Goal: Information Seeking & Learning: Find specific fact

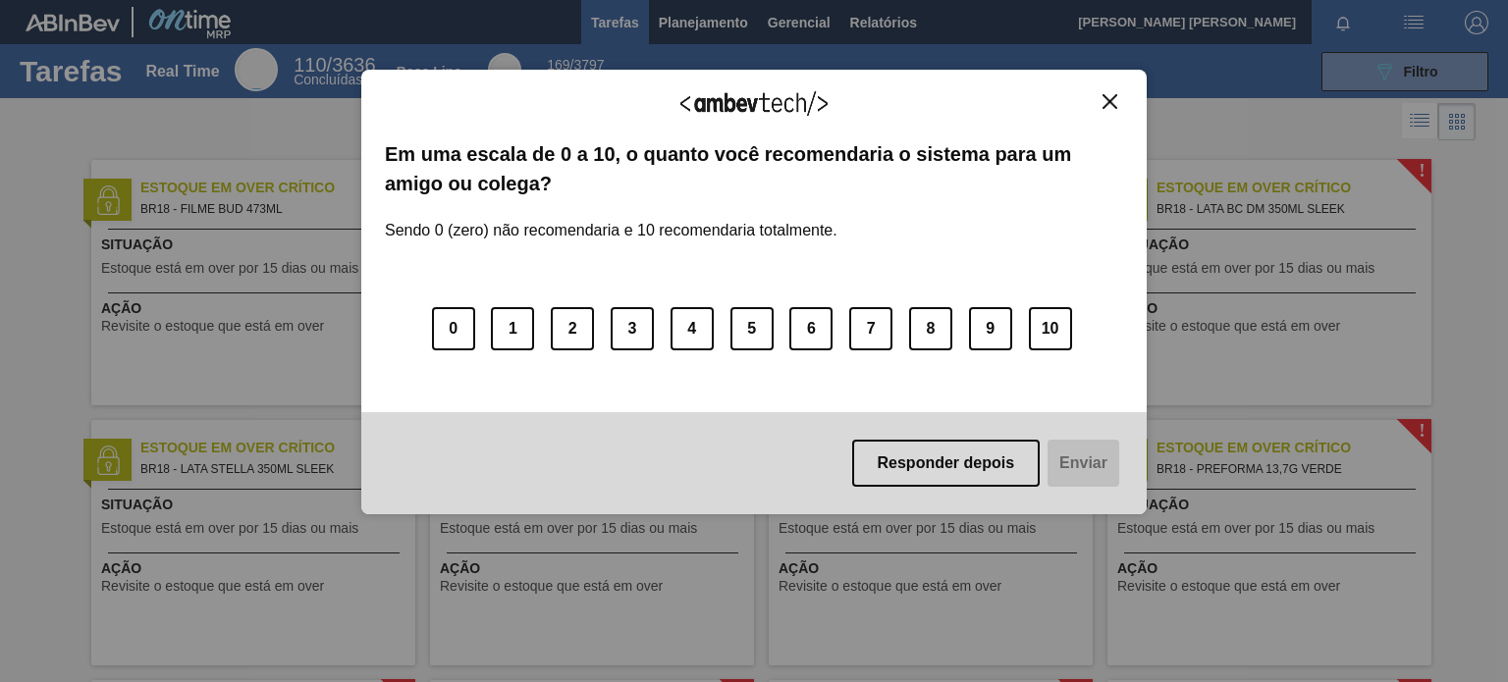
click at [1109, 99] on img "Close" at bounding box center [1109, 101] width 15 height 15
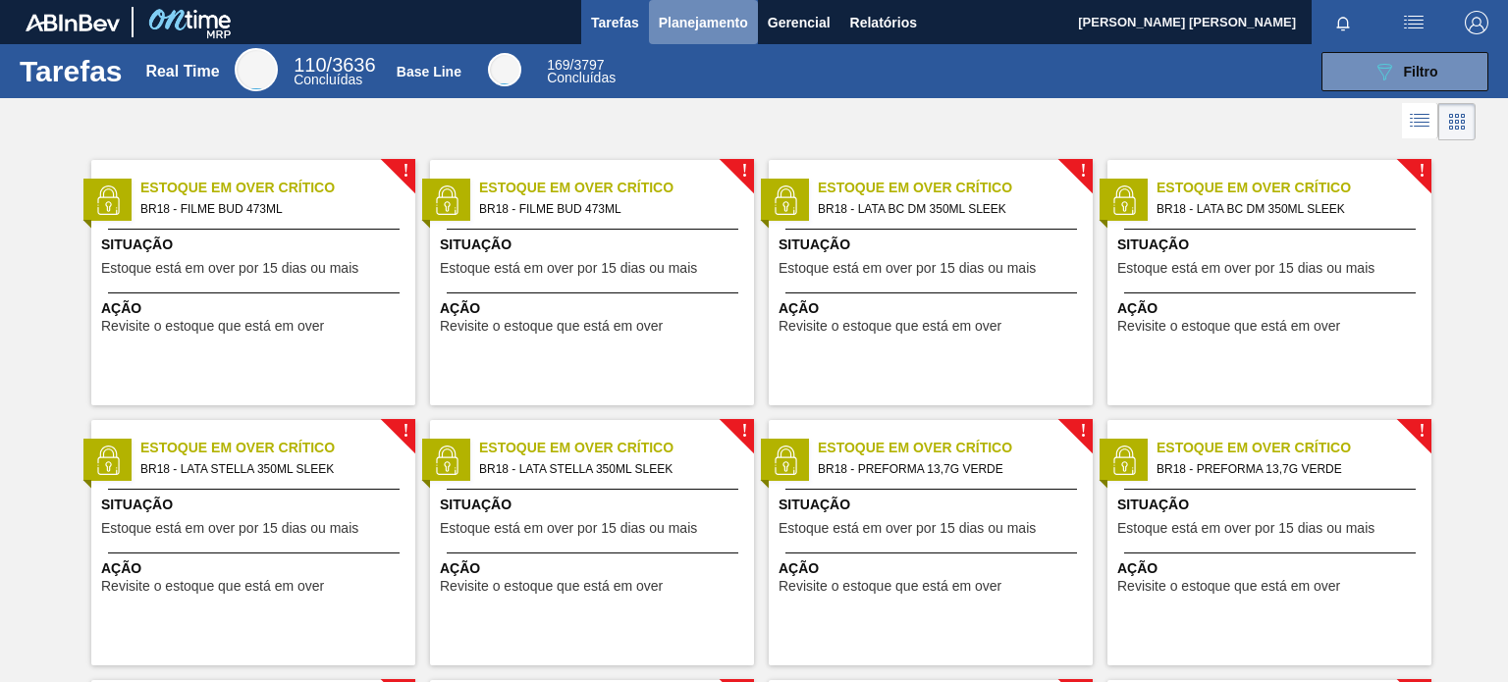
click at [688, 16] on span "Planejamento" at bounding box center [703, 23] width 89 height 24
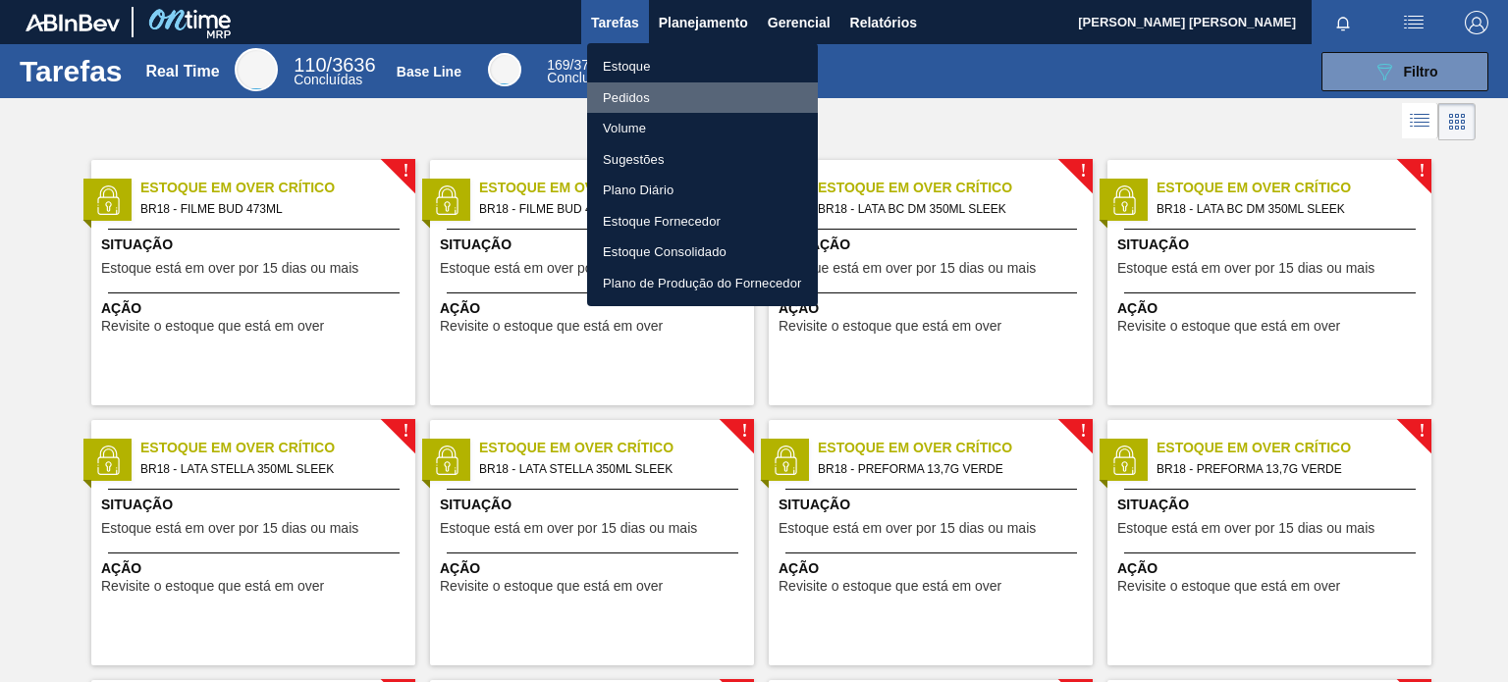
click at [628, 99] on li "Pedidos" at bounding box center [702, 97] width 231 height 31
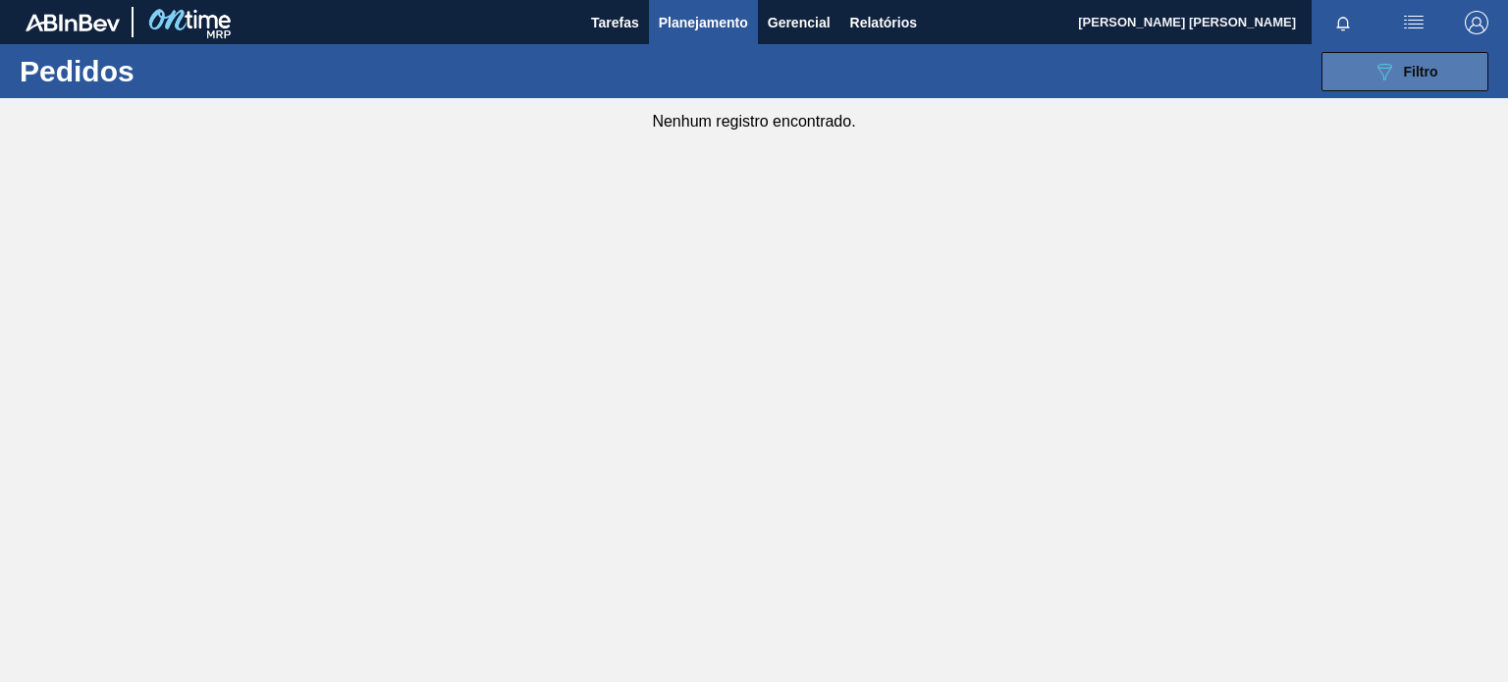
click at [1418, 70] on span "Filtro" at bounding box center [1421, 72] width 34 height 16
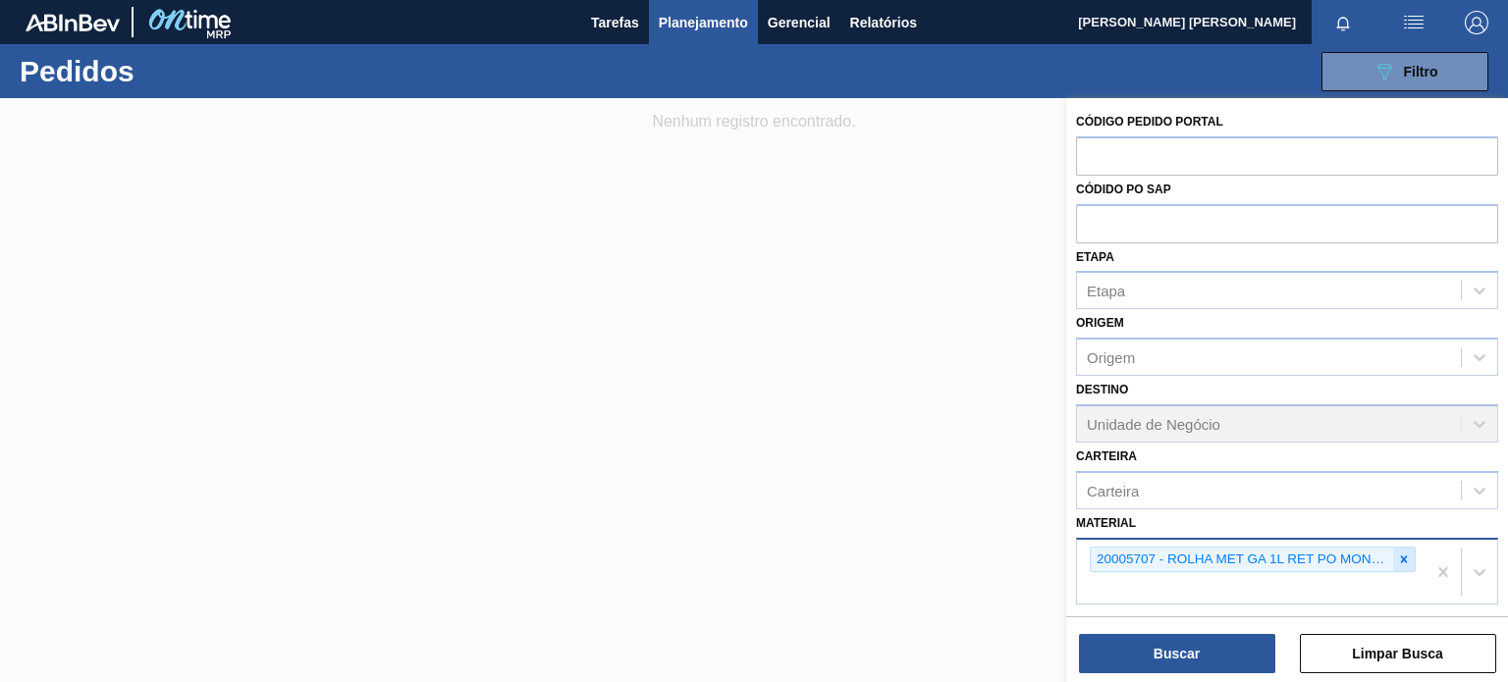
click at [1403, 556] on icon at bounding box center [1404, 559] width 7 height 7
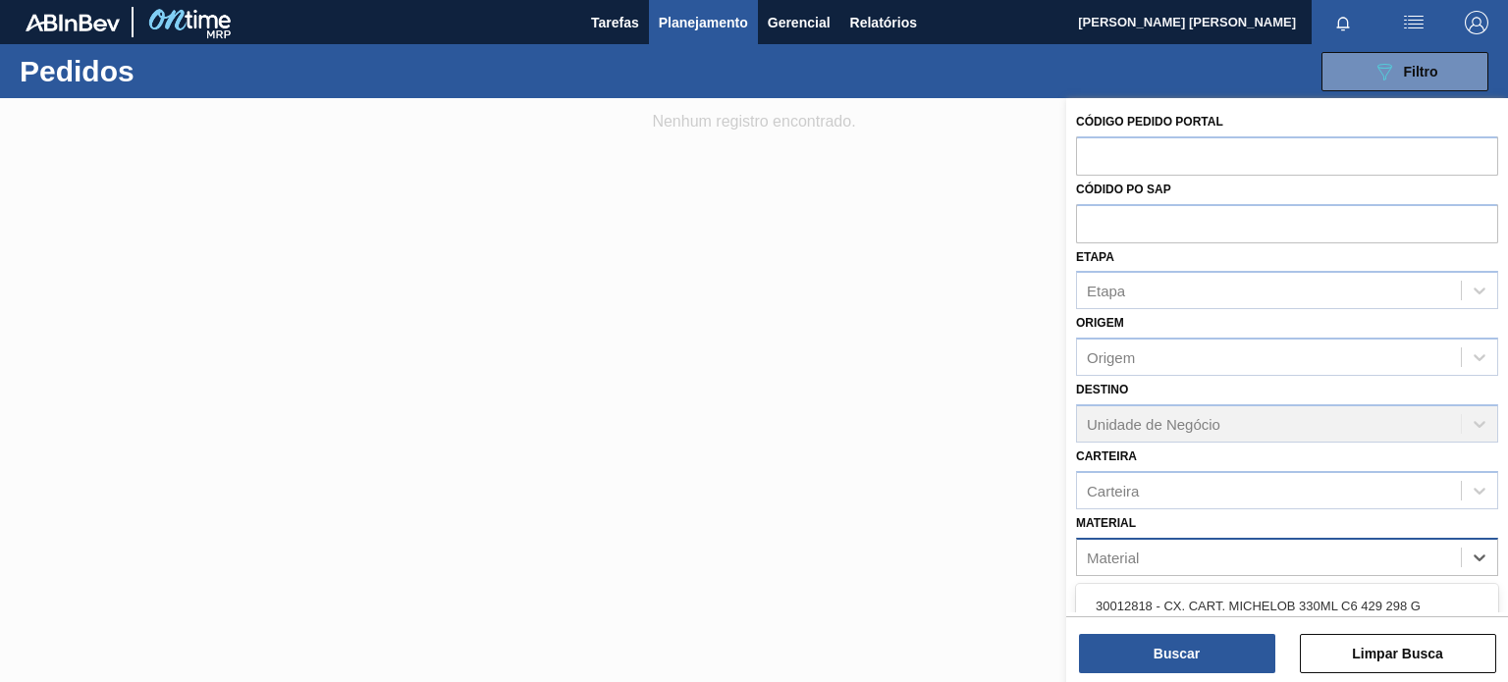
click at [1402, 549] on div "Material" at bounding box center [1269, 557] width 384 height 28
paste input "30002189"
type input "30002189"
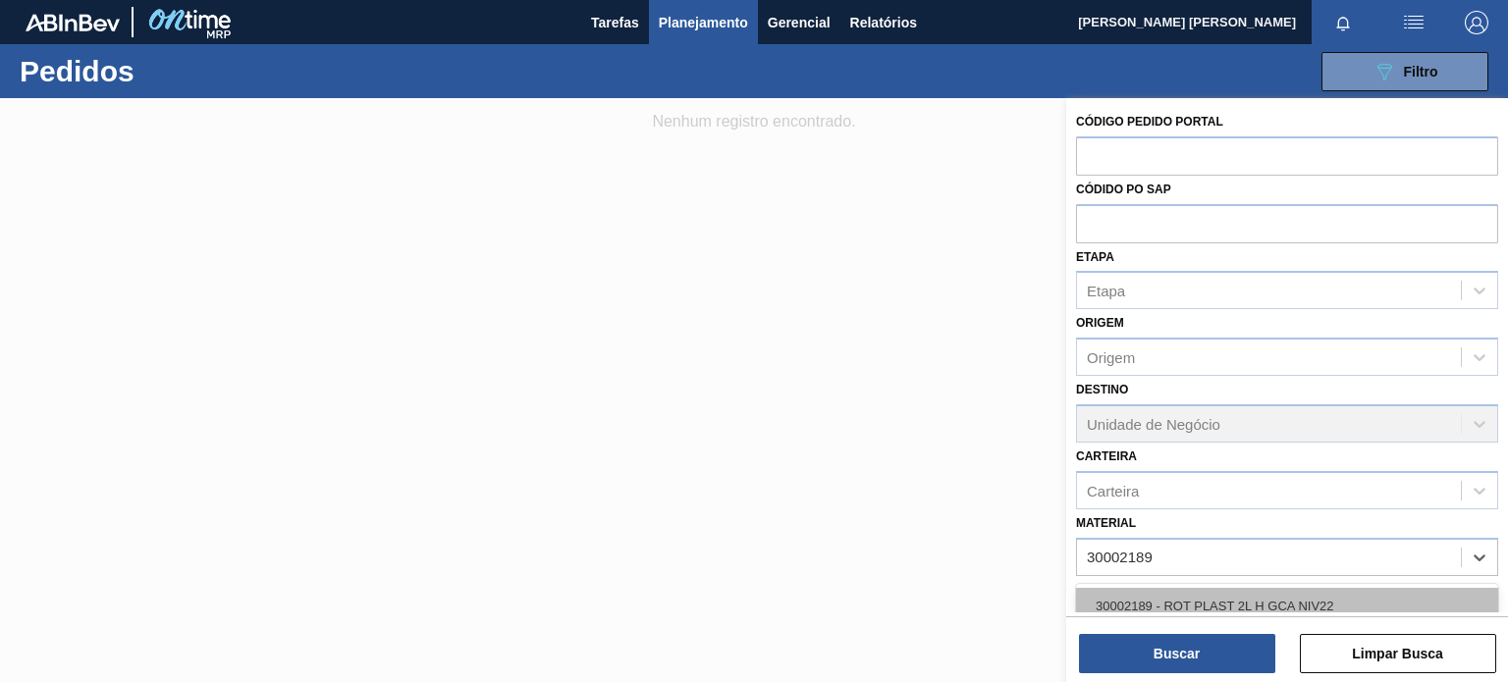
click at [1336, 600] on div "30002189 - ROT PLAST 2L H GCA NIV22" at bounding box center [1287, 606] width 422 height 36
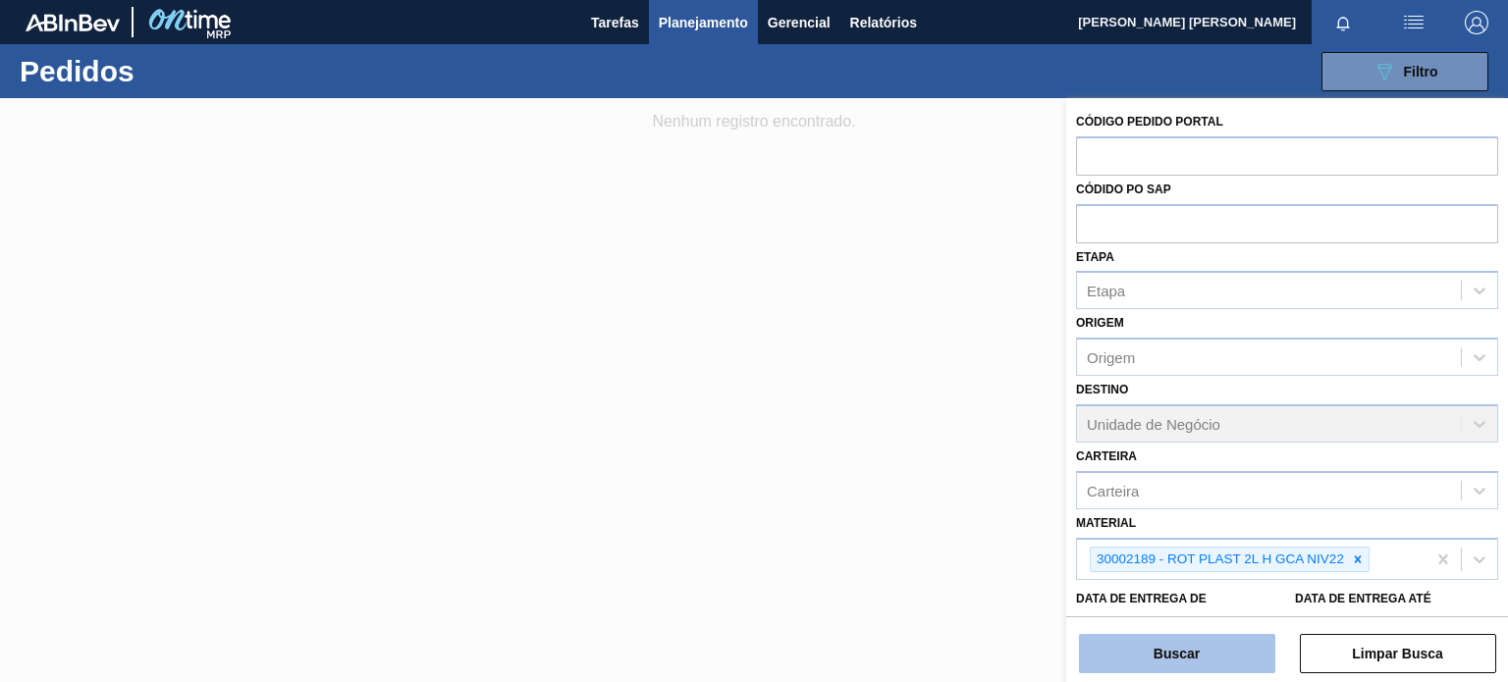
click at [1222, 666] on button "Buscar" at bounding box center [1177, 653] width 196 height 39
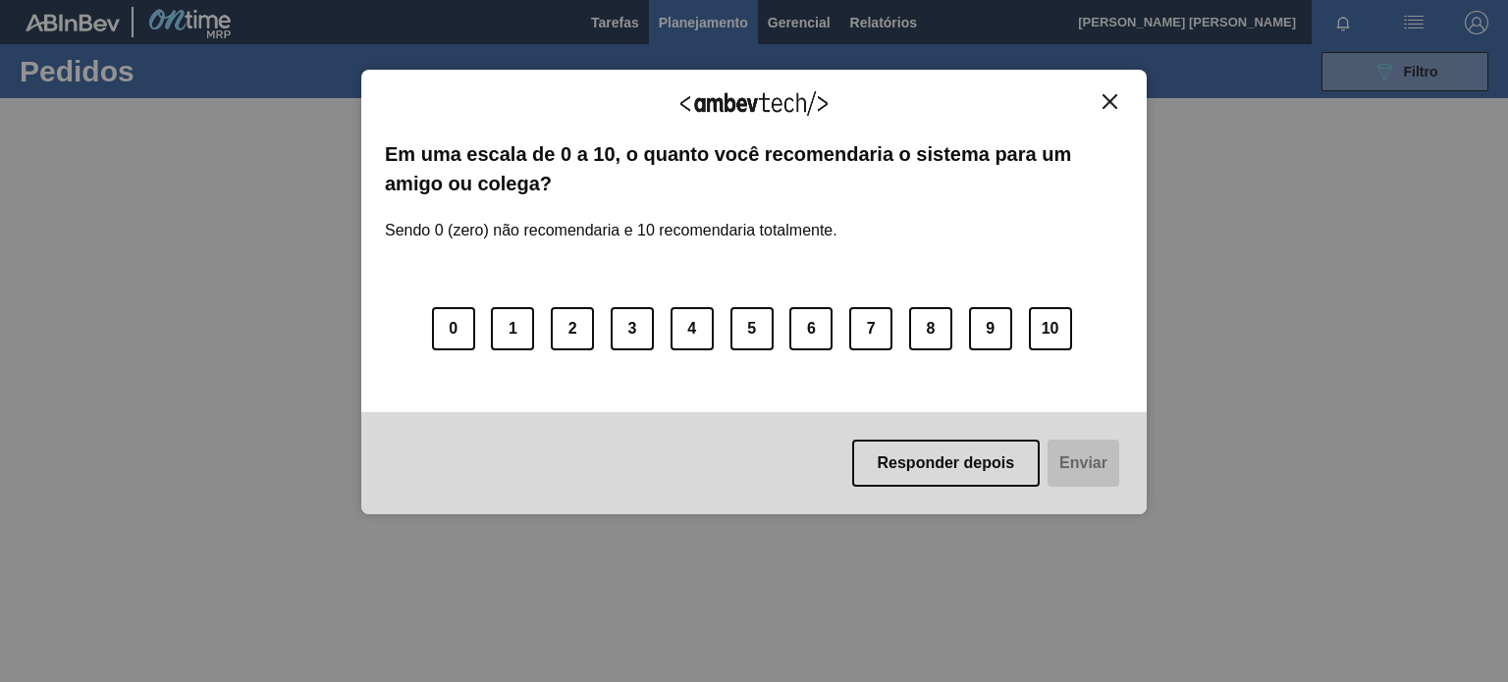
click at [1110, 94] on img "Close" at bounding box center [1109, 101] width 15 height 15
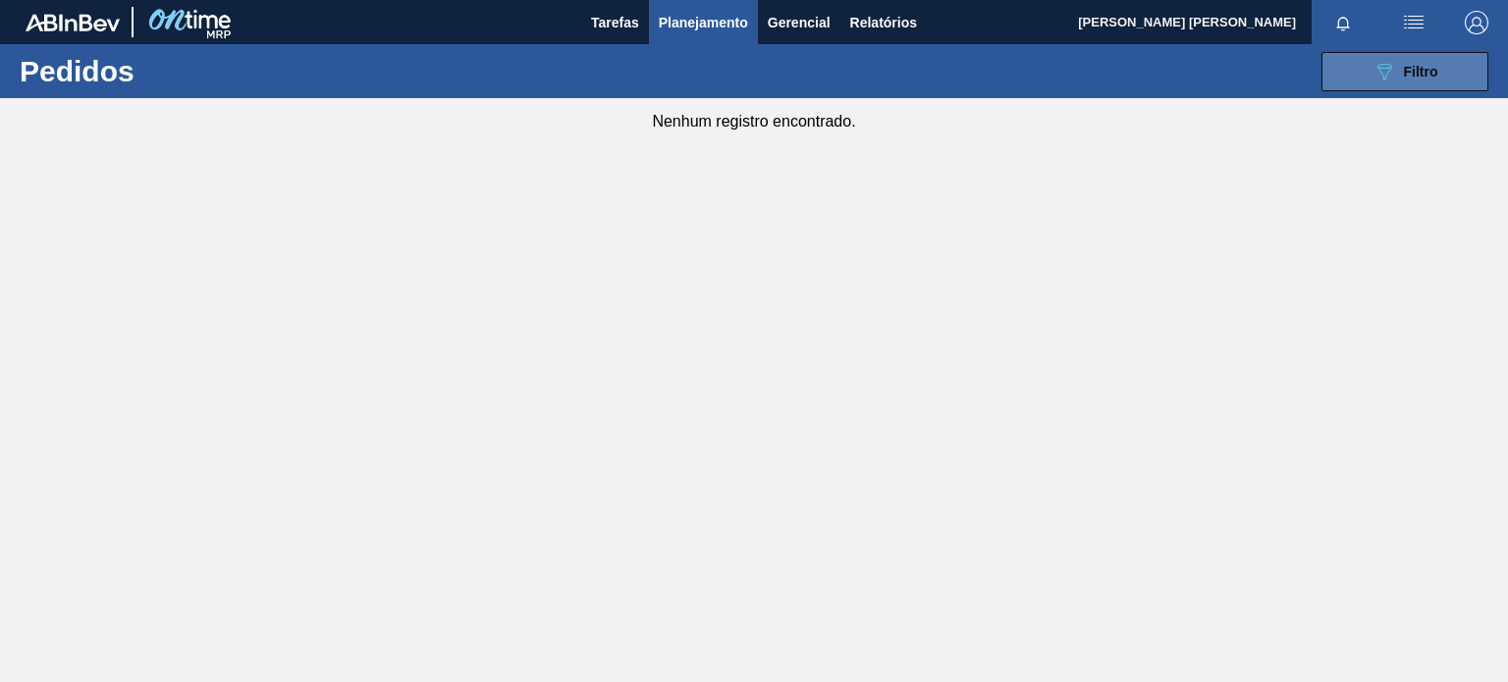
click at [1428, 73] on span "Filtro" at bounding box center [1421, 72] width 34 height 16
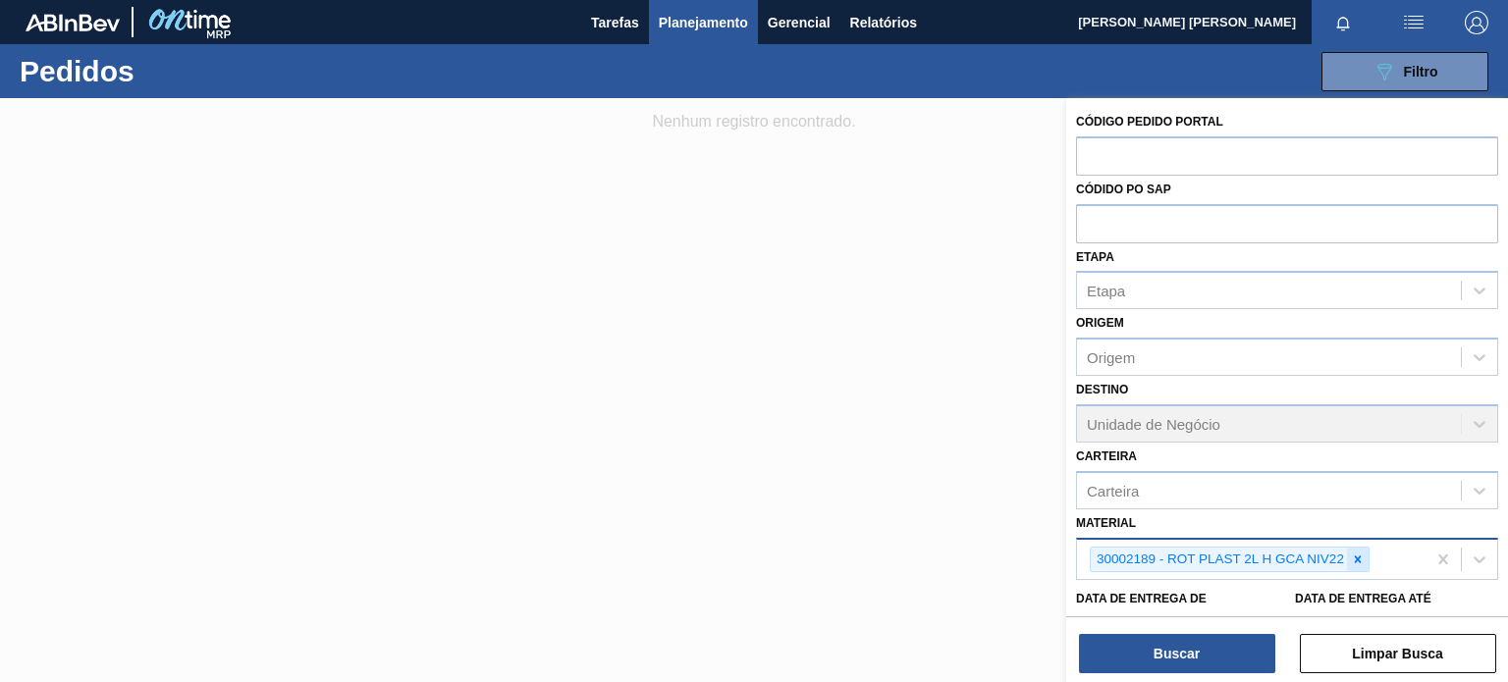
click at [1357, 556] on icon at bounding box center [1358, 559] width 7 height 7
click at [1366, 556] on div "Material" at bounding box center [1269, 557] width 384 height 28
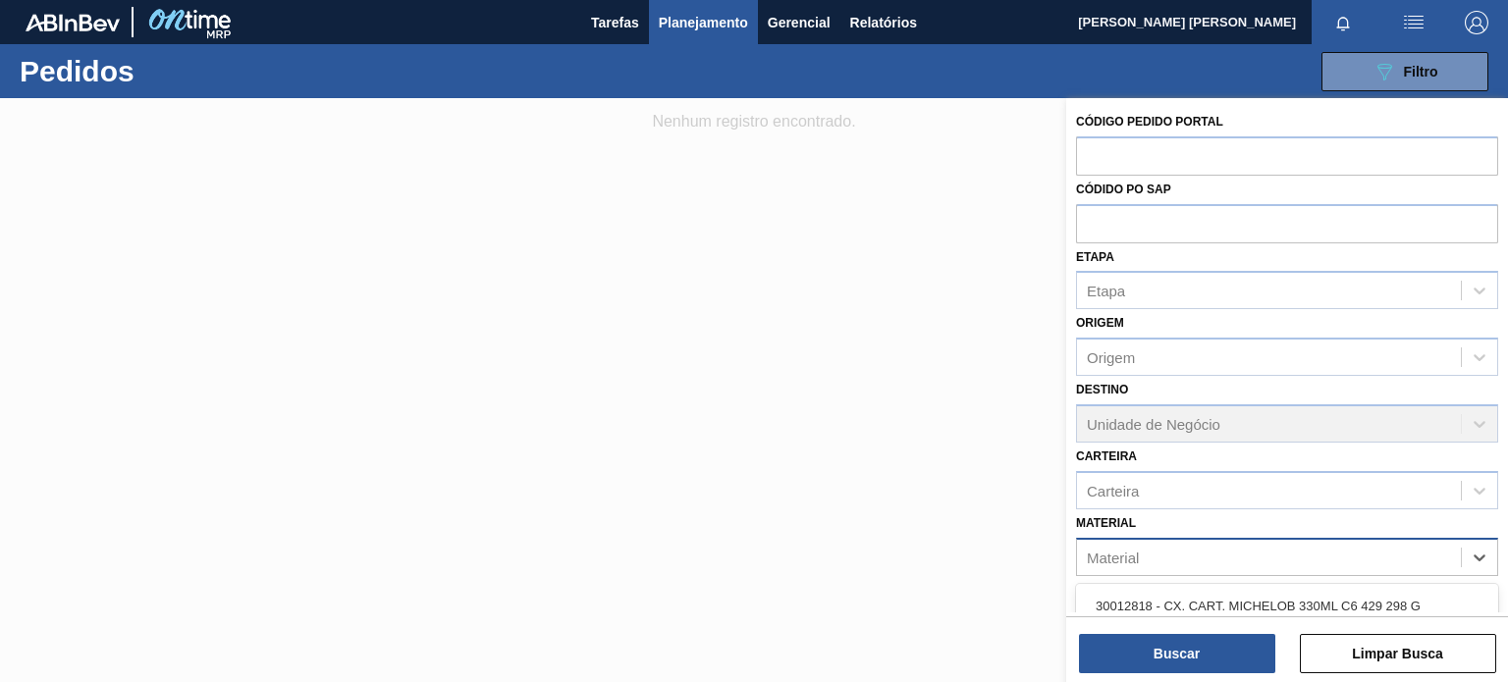
paste input "30002189"
type input "30002189"
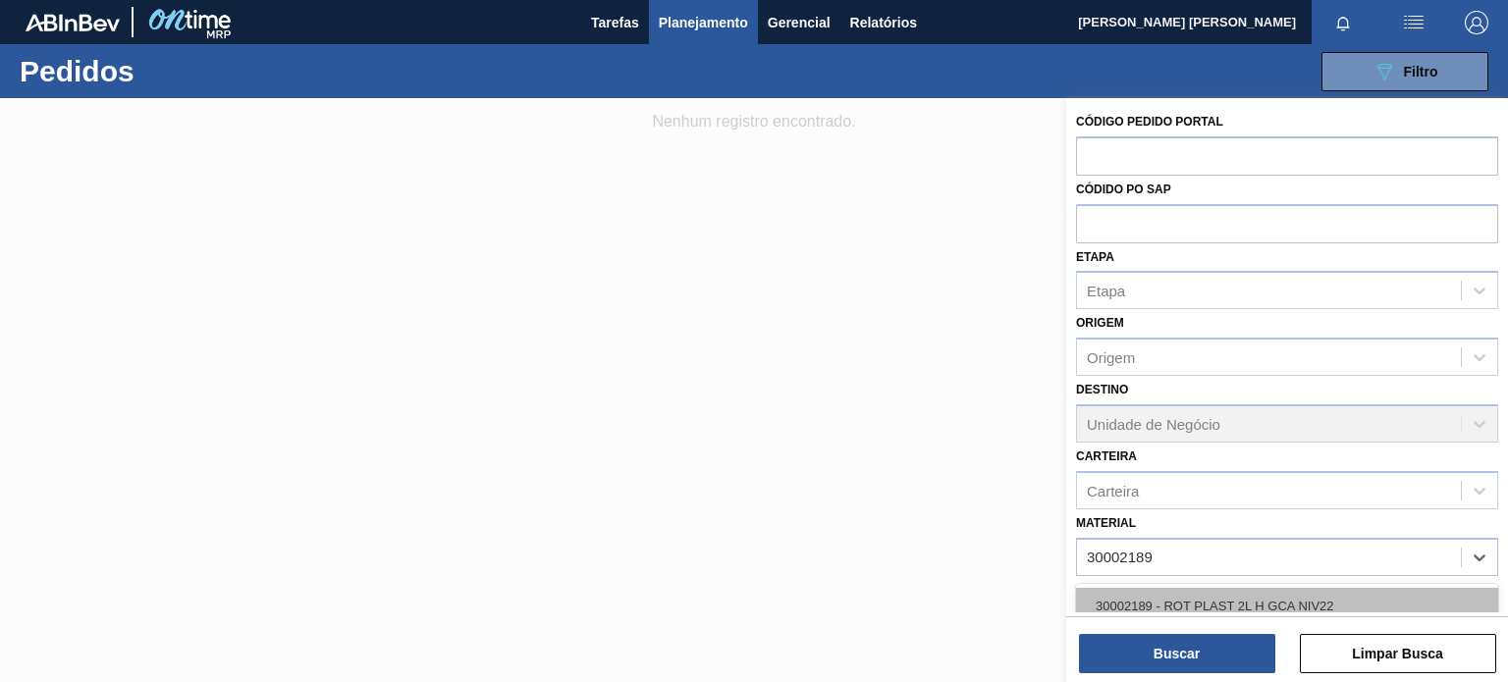
click at [1323, 593] on div "30002189 - ROT PLAST 2L H GCA NIV22" at bounding box center [1287, 606] width 422 height 36
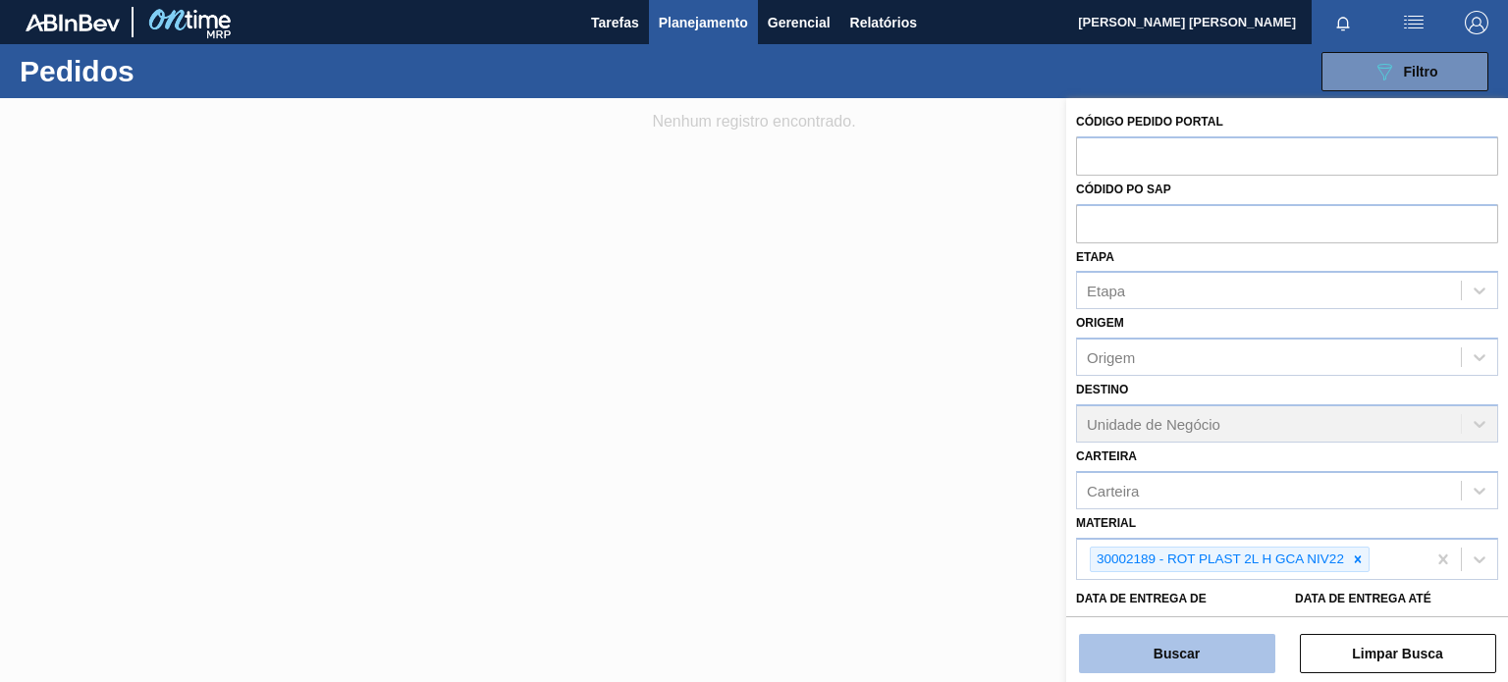
click at [1235, 651] on button "Buscar" at bounding box center [1177, 653] width 196 height 39
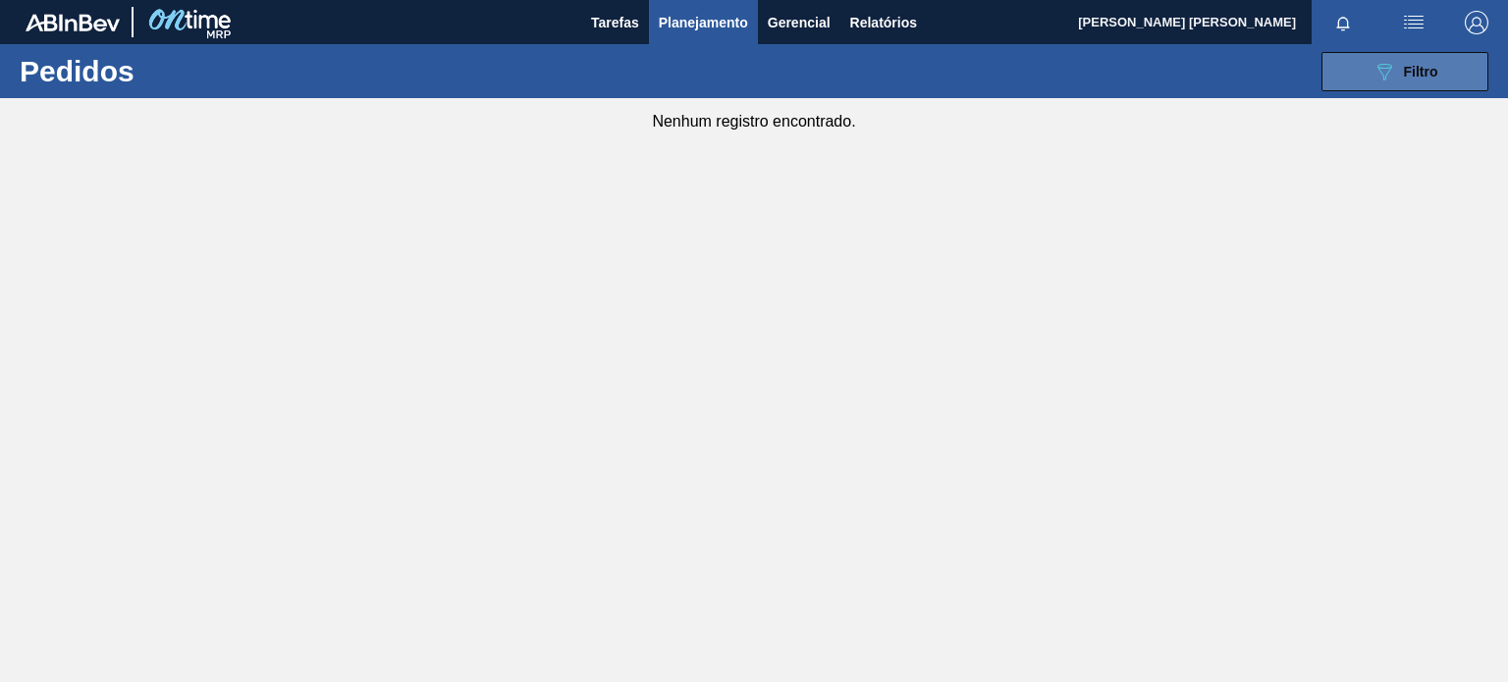
click at [1363, 68] on button "089F7B8B-B2A5-4AFE-B5C0-19BA573D28AC Filtro" at bounding box center [1404, 71] width 167 height 39
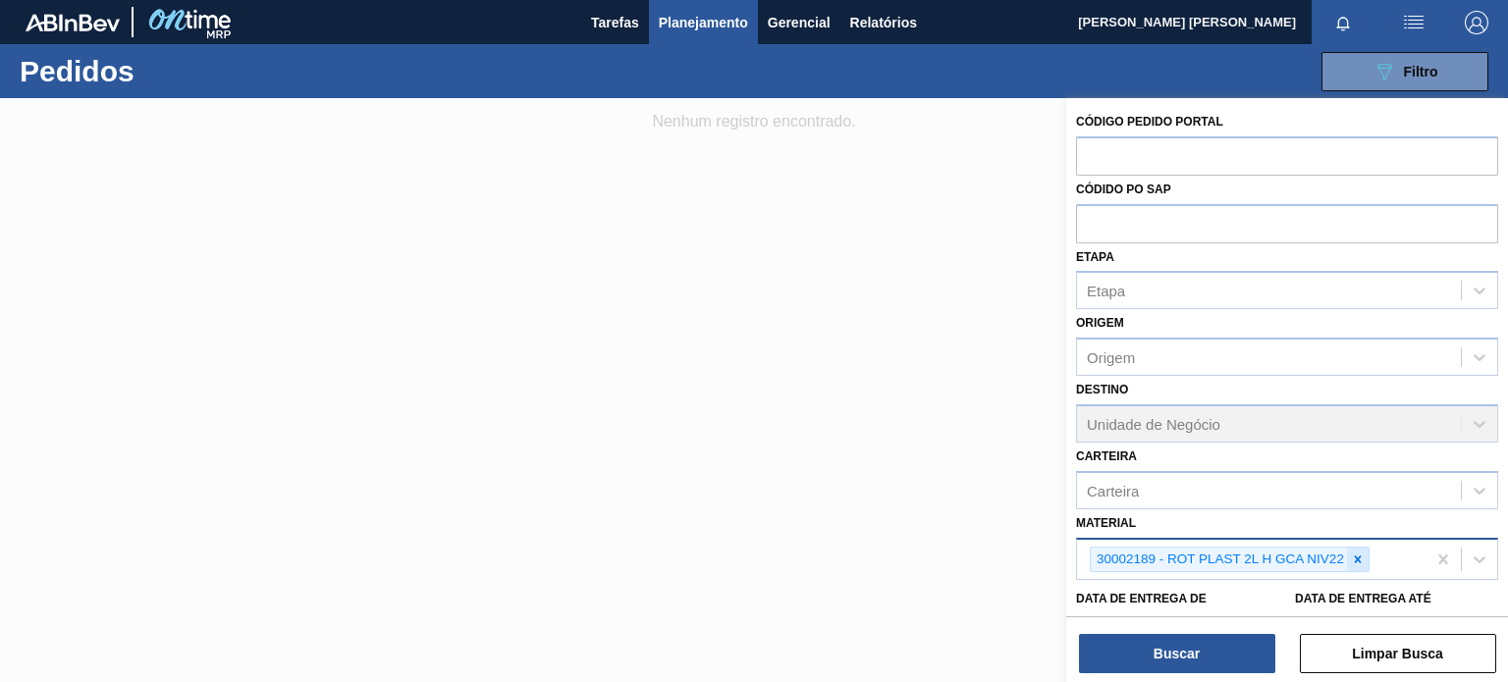
click at [1355, 553] on icon at bounding box center [1358, 560] width 14 height 14
paste input "30007450"
type input "30007450"
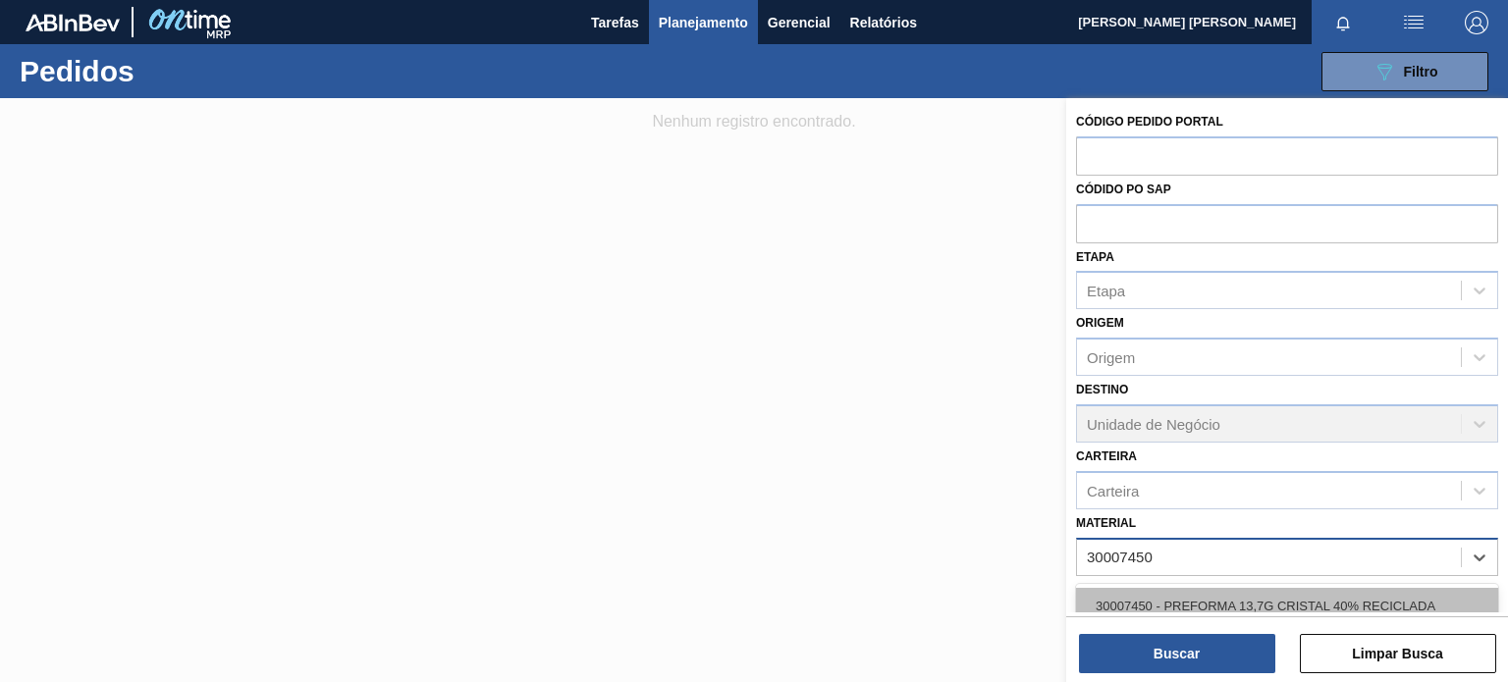
drag, startPoint x: 1256, startPoint y: 604, endPoint x: 1241, endPoint y: 615, distance: 18.9
click at [1255, 604] on div "30007450 - PREFORMA 13,7G CRISTAL 40% RECICLADA" at bounding box center [1287, 606] width 422 height 36
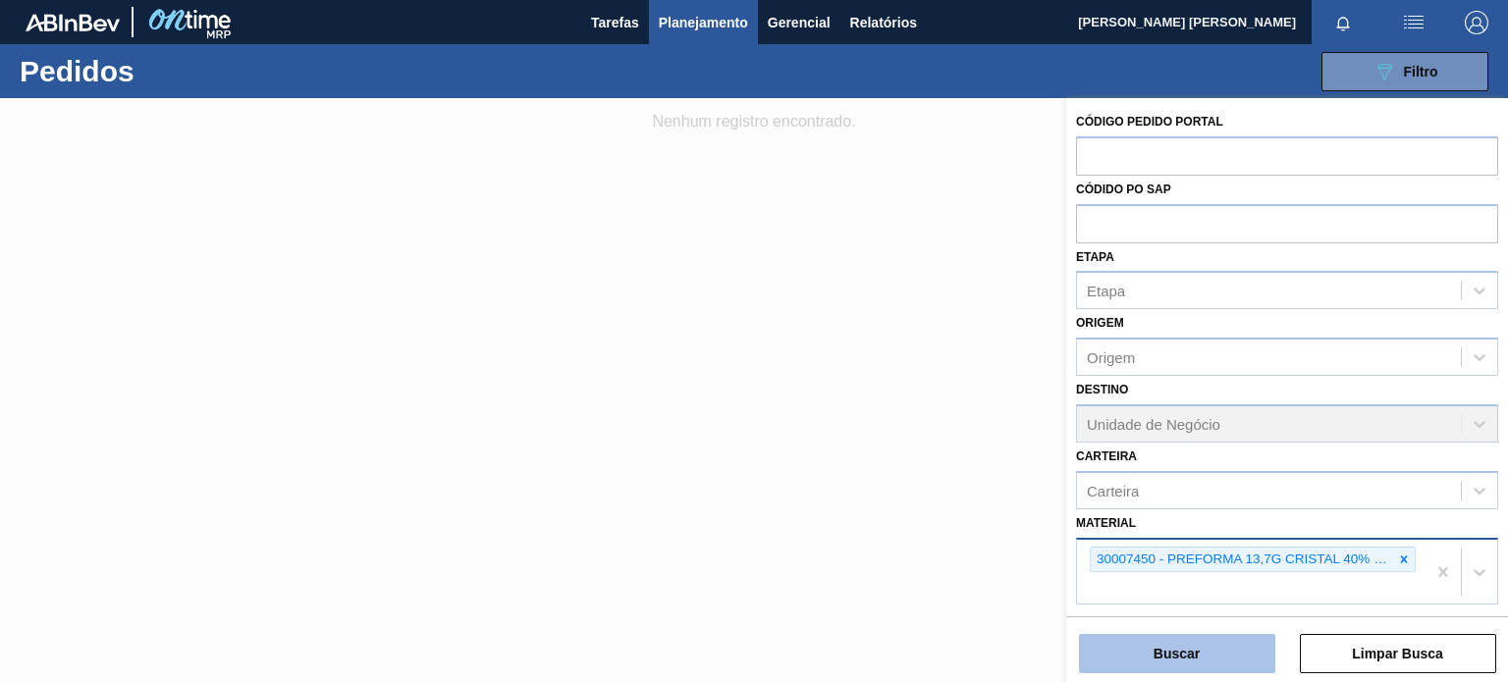
click at [1237, 647] on button "Buscar" at bounding box center [1177, 653] width 196 height 39
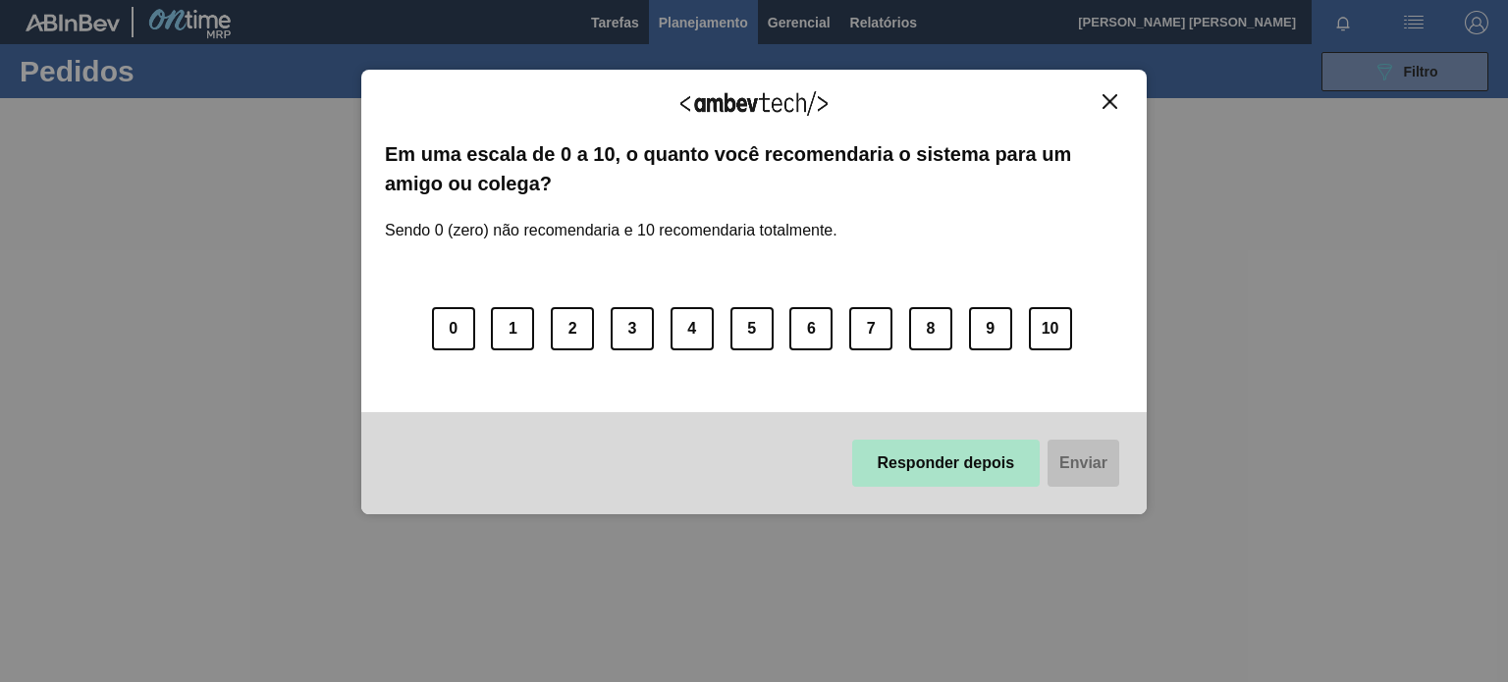
click at [1013, 456] on button "Responder depois" at bounding box center [946, 463] width 188 height 47
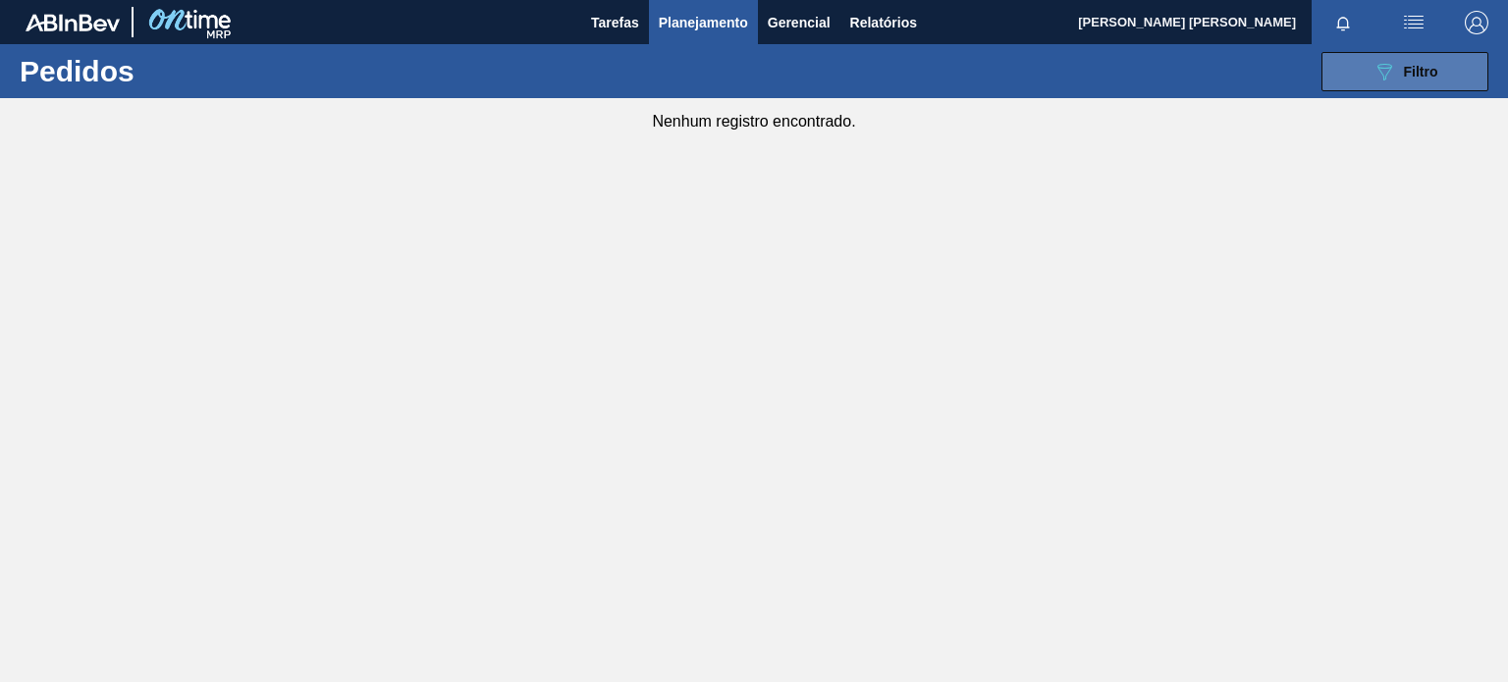
click at [1386, 70] on icon "089F7B8B-B2A5-4AFE-B5C0-19BA573D28AC" at bounding box center [1384, 72] width 24 height 24
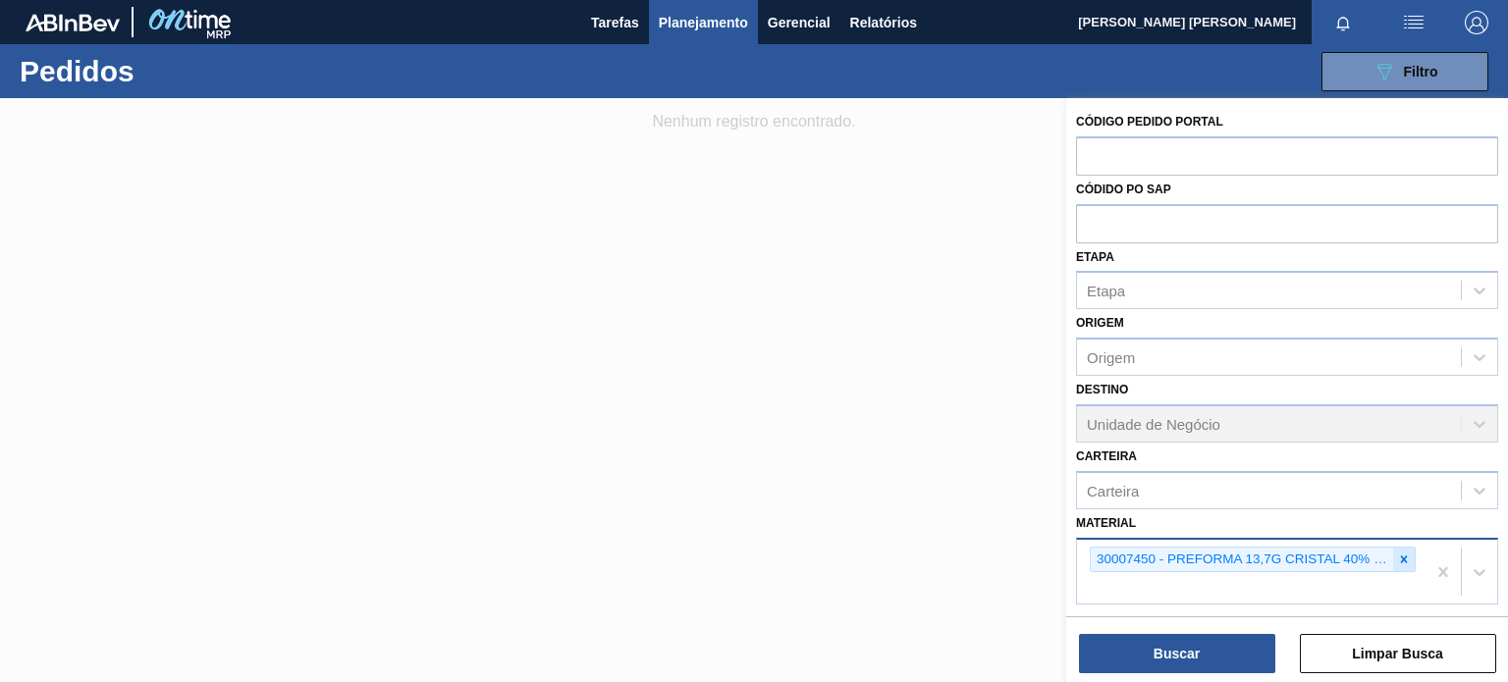
click at [1402, 555] on icon at bounding box center [1404, 560] width 14 height 14
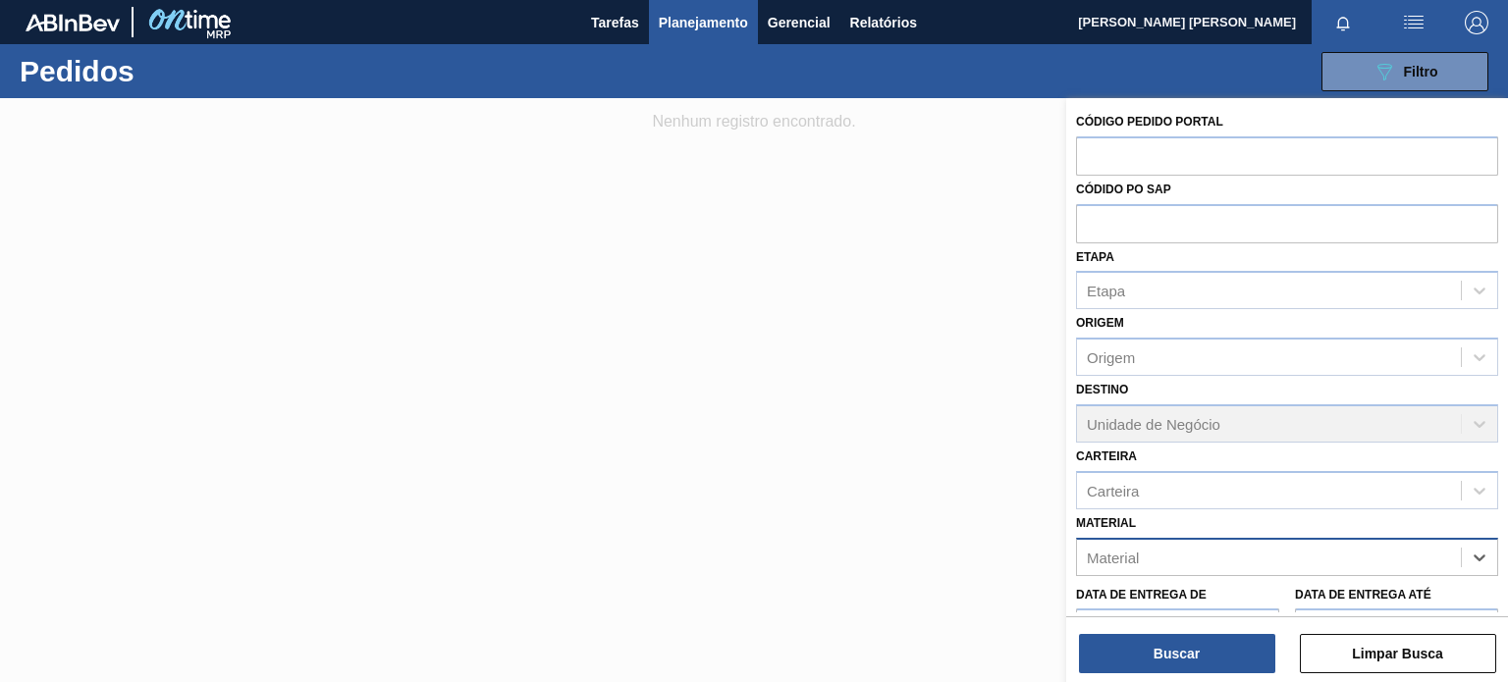
paste input "30030389"
type input "30030389"
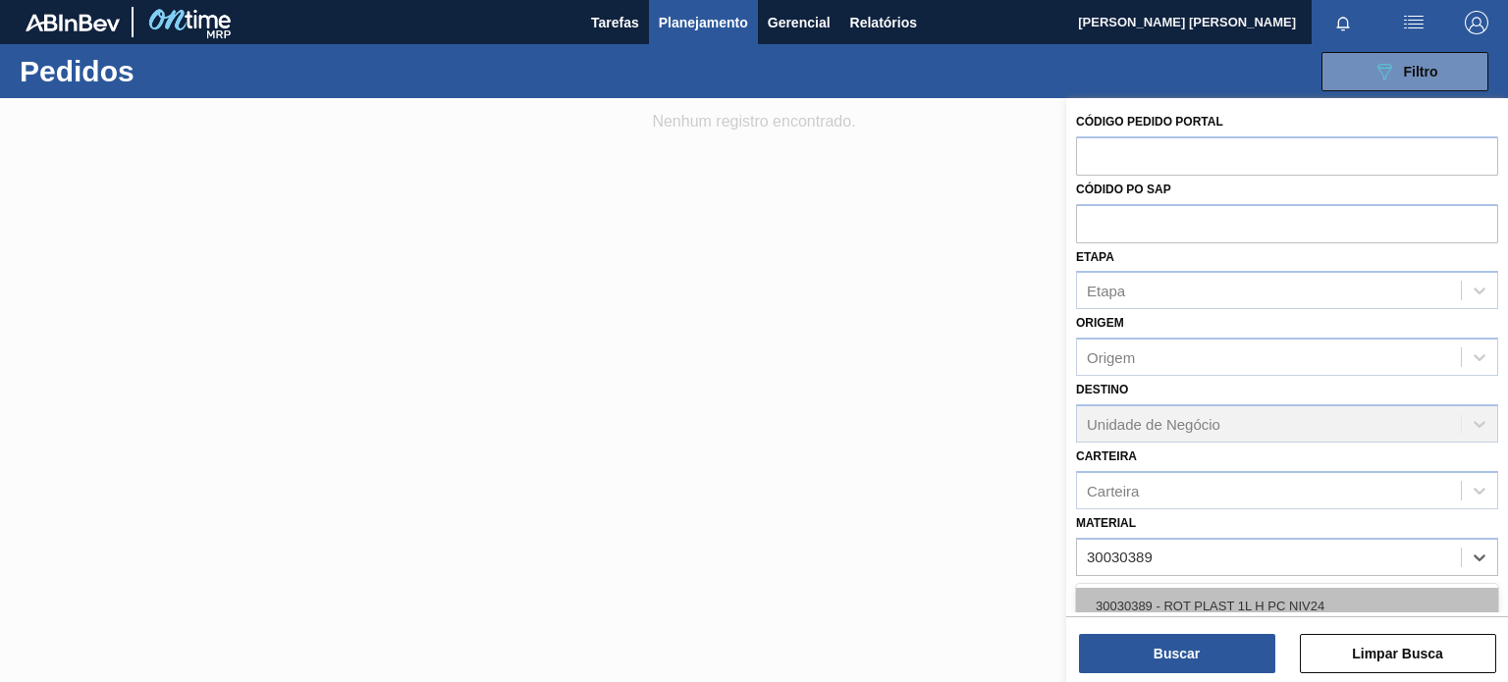
click at [1370, 601] on div "30030389 - ROT PLAST 1L H PC NIV24" at bounding box center [1287, 606] width 422 height 36
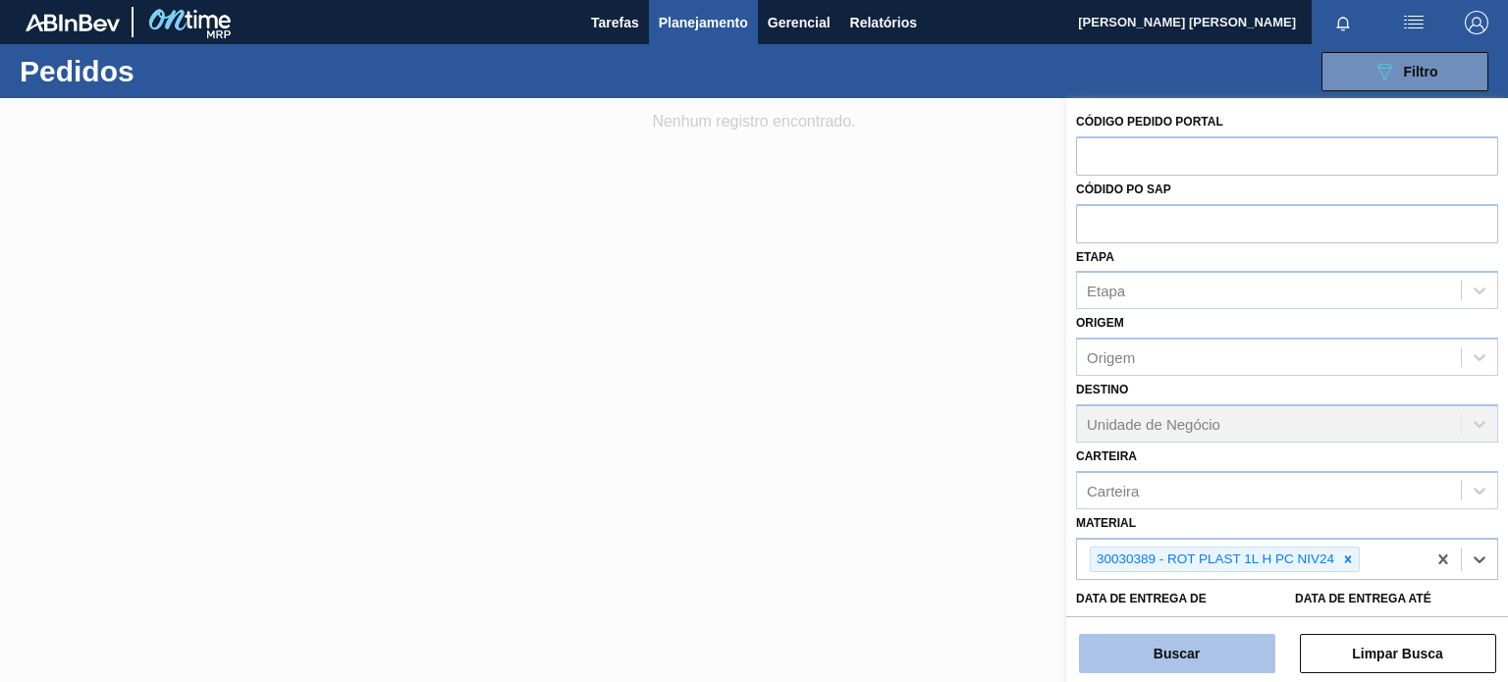
click at [1213, 649] on button "Buscar" at bounding box center [1177, 653] width 196 height 39
